Goal: Information Seeking & Learning: Learn about a topic

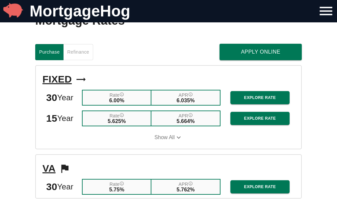
scroll to position [670, 0]
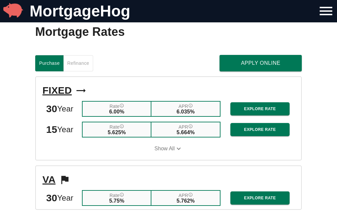
click at [75, 64] on span "Refinance" at bounding box center [78, 63] width 22 height 8
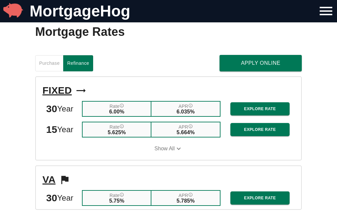
click at [260, 129] on span "Explore Rate" at bounding box center [259, 129] width 49 height 7
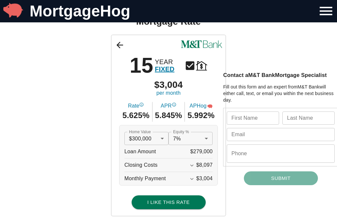
scroll to position [40, 0]
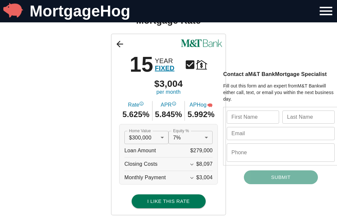
click at [202, 154] on span "$279,000" at bounding box center [201, 150] width 22 height 13
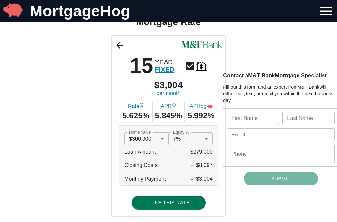
scroll to position [41, 0]
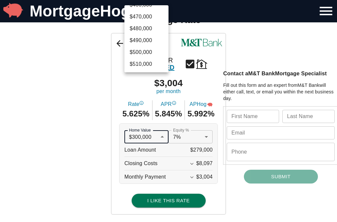
scroll to position [885, 0]
click at [144, 51] on li "$500,000" at bounding box center [146, 52] width 44 height 12
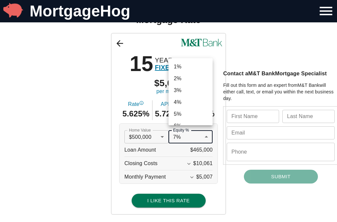
scroll to position [46, 0]
click at [205, 151] on div at bounding box center [168, 111] width 337 height 222
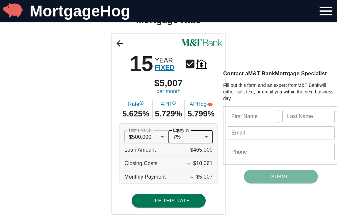
click at [204, 152] on span "$465,000" at bounding box center [201, 149] width 22 height 13
click at [206, 155] on span "$465,000" at bounding box center [201, 149] width 22 height 13
click at [205, 150] on span "$465,000" at bounding box center [201, 149] width 22 height 13
click at [208, 165] on span "$10,061" at bounding box center [202, 163] width 19 height 6
click at [204, 179] on span "$5,007" at bounding box center [204, 177] width 16 height 6
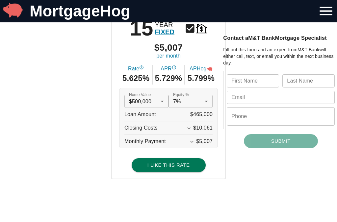
scroll to position [76, 0]
click at [199, 117] on span "$465,000" at bounding box center [201, 114] width 22 height 13
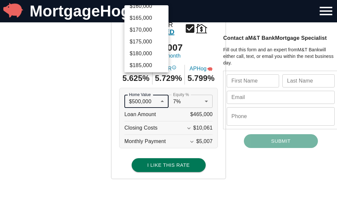
scroll to position [359, 0]
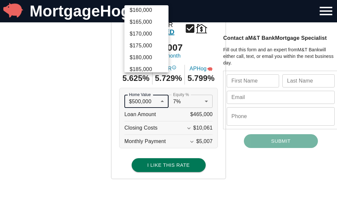
click at [142, 36] on li "$170,000" at bounding box center [146, 34] width 44 height 12
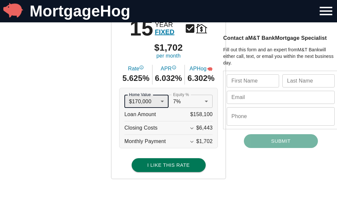
scroll to position [76, 1]
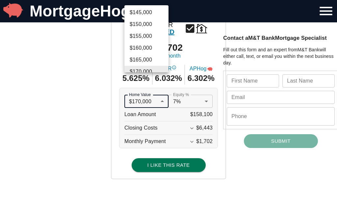
scroll to position [319, 0]
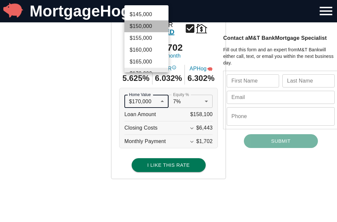
click at [145, 29] on li "$150,000" at bounding box center [146, 26] width 44 height 12
type input "150000"
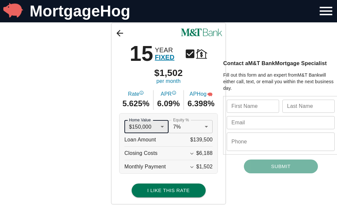
scroll to position [0, 0]
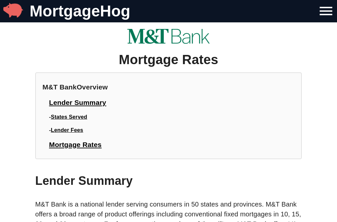
scroll to position [670, 0]
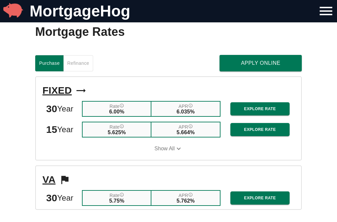
click at [271, 106] on span "Explore Rate" at bounding box center [259, 109] width 49 height 7
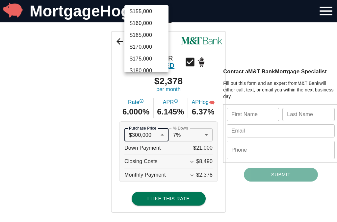
scroll to position [347, 0]
click at [143, 47] on li "$170,000" at bounding box center [146, 46] width 44 height 12
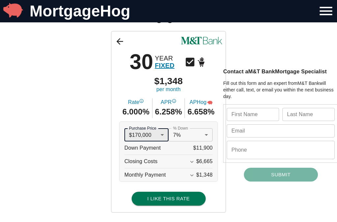
type input "170000"
click at [122, 40] on icon at bounding box center [120, 41] width 10 height 10
